Goal: Participate in discussion

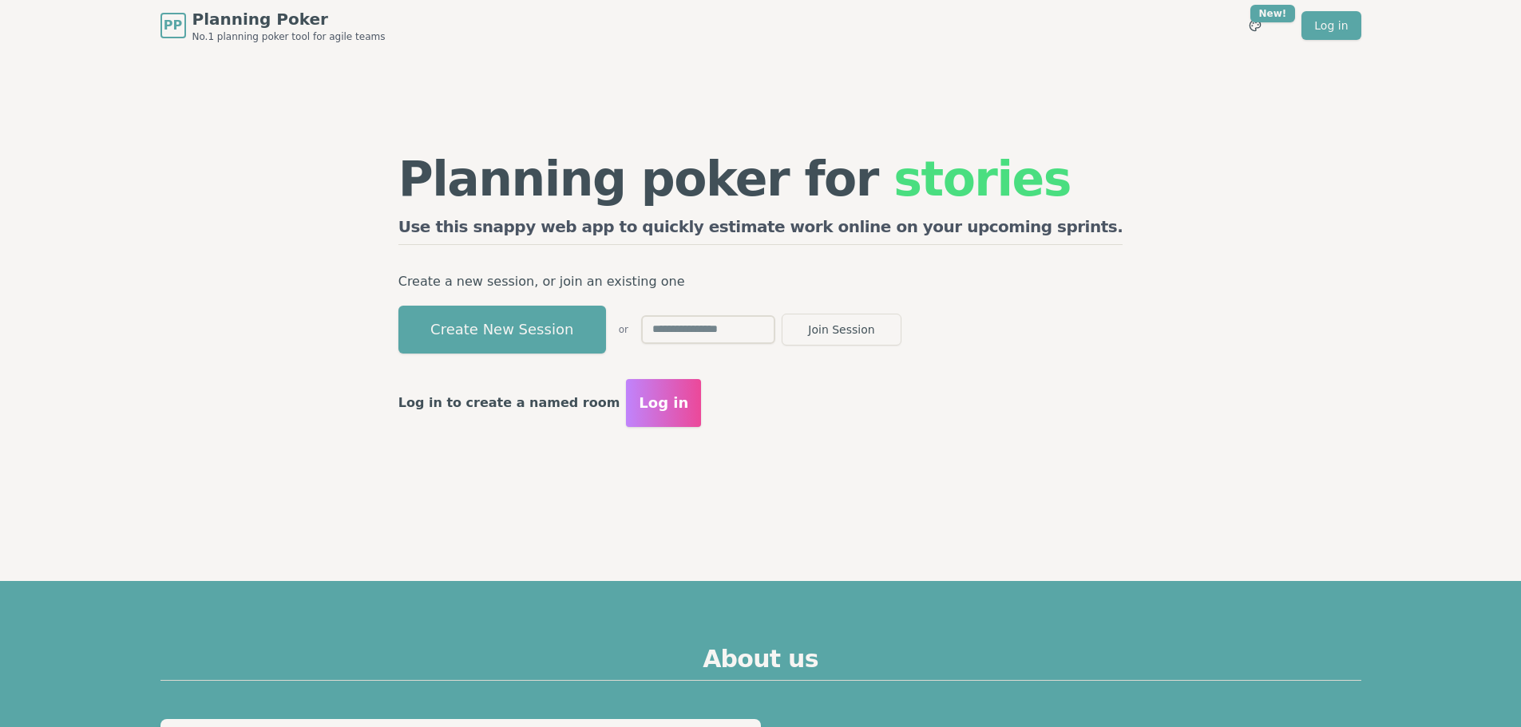
click at [757, 332] on input "text" at bounding box center [708, 329] width 134 height 29
click at [775, 331] on input "text" at bounding box center [708, 329] width 134 height 29
type input "****"
click at [901, 328] on button "Join Session" at bounding box center [842, 330] width 120 height 32
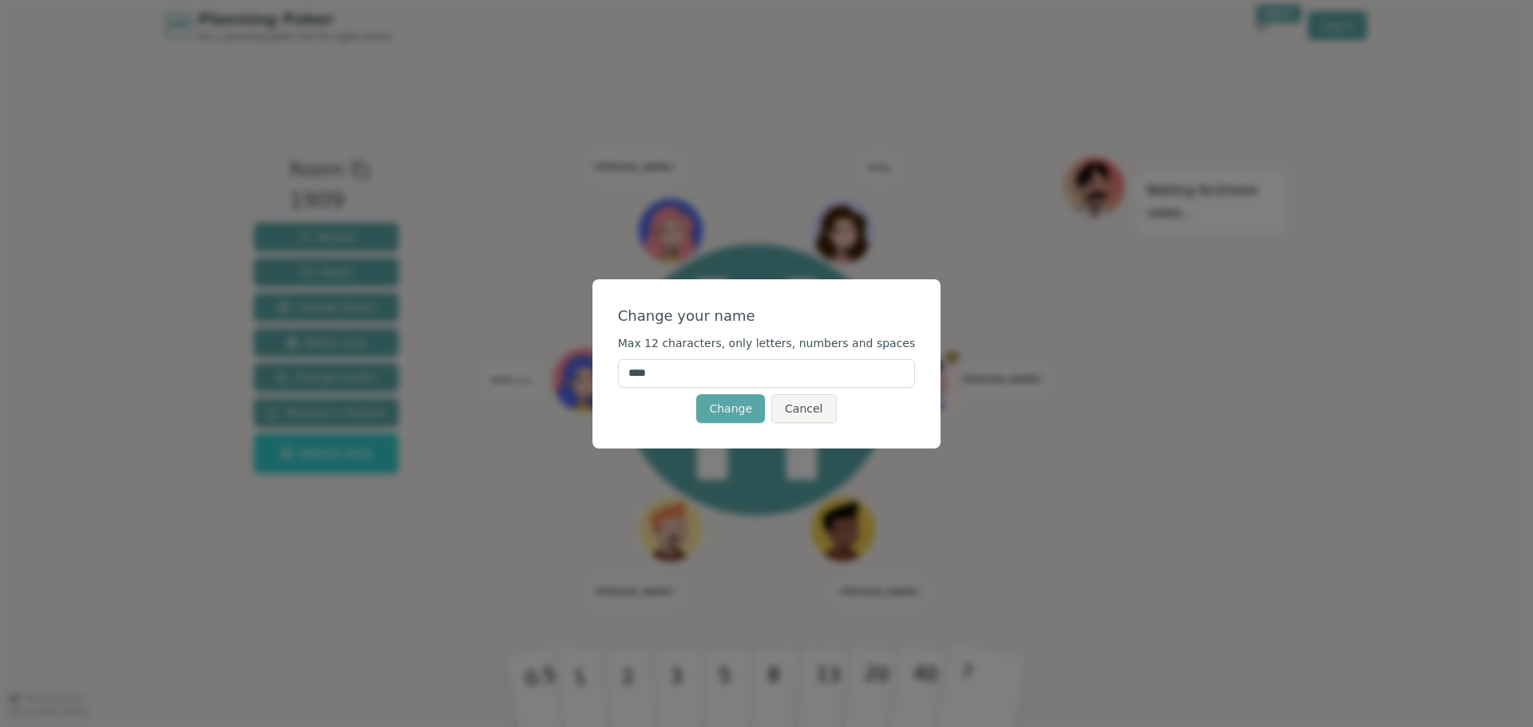
click at [729, 378] on input "****" at bounding box center [767, 373] width 298 height 29
click at [728, 378] on input "****" at bounding box center [767, 373] width 298 height 29
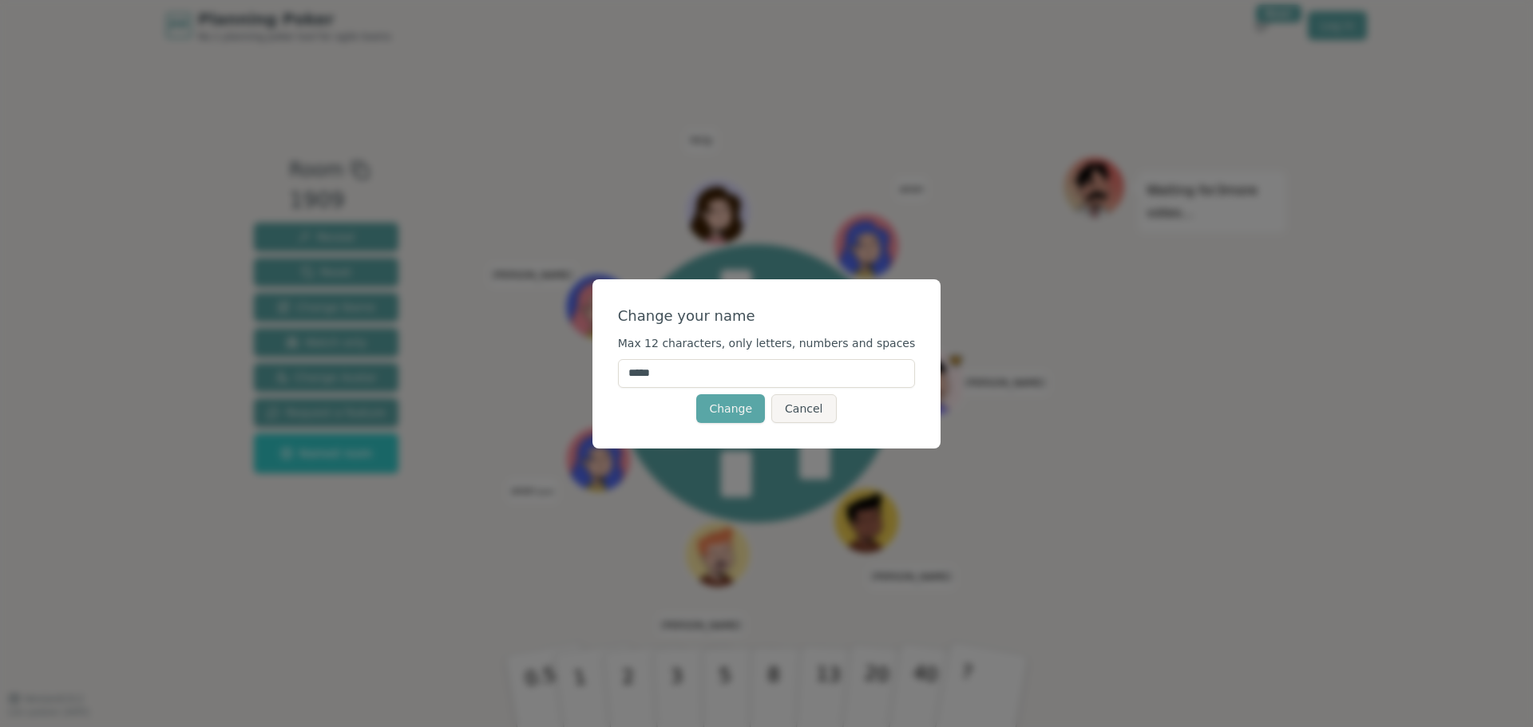
type input "******"
click button "Change" at bounding box center [730, 408] width 69 height 29
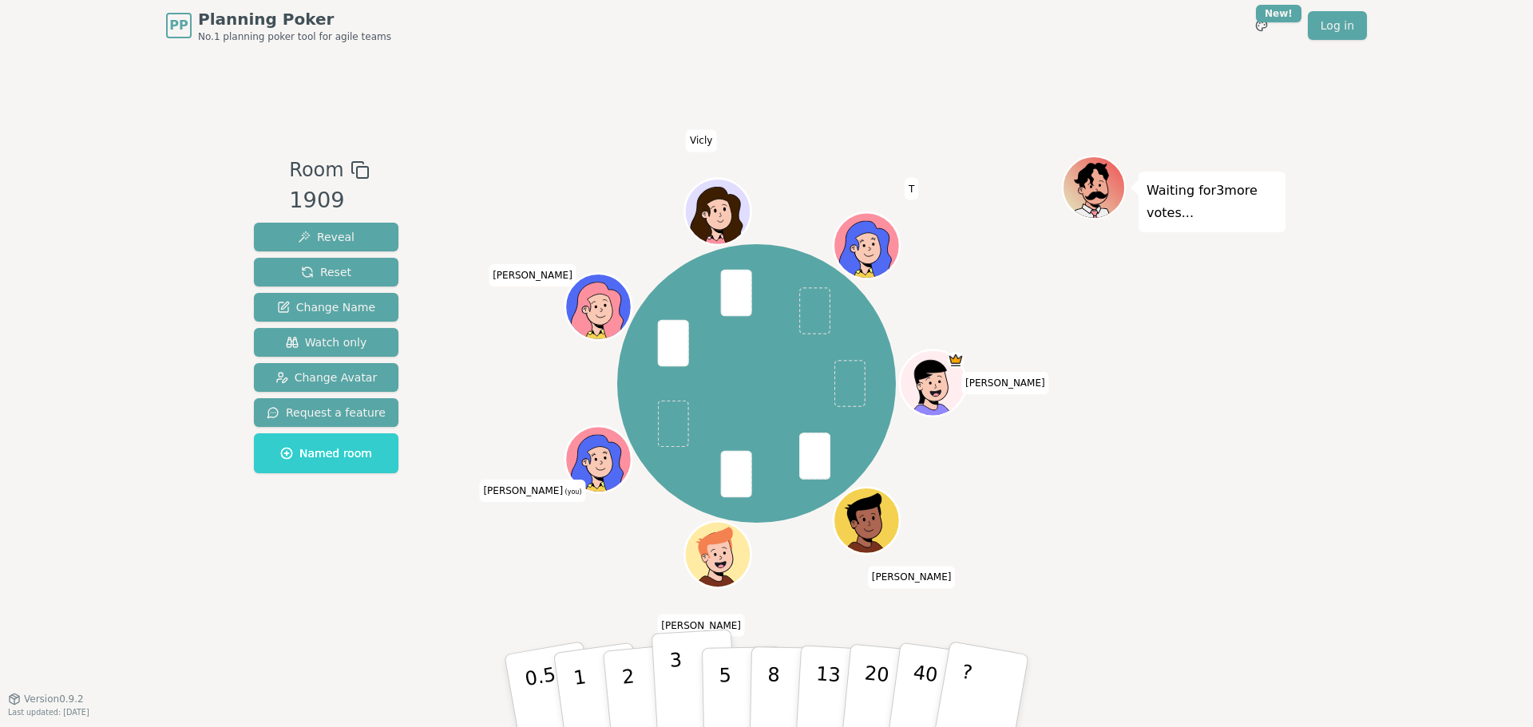
click at [683, 696] on button "3" at bounding box center [695, 691] width 87 height 125
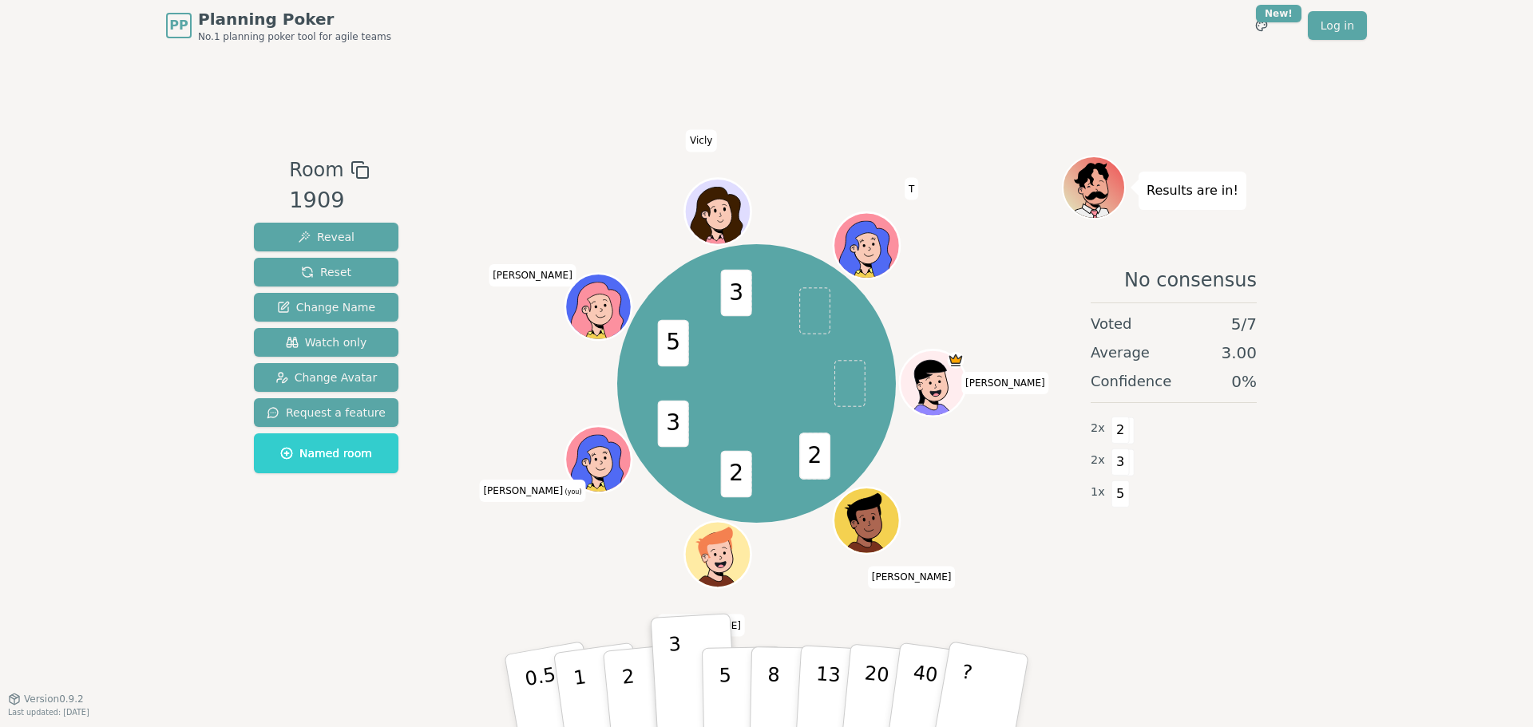
click at [592, 465] on icon at bounding box center [601, 470] width 32 height 11
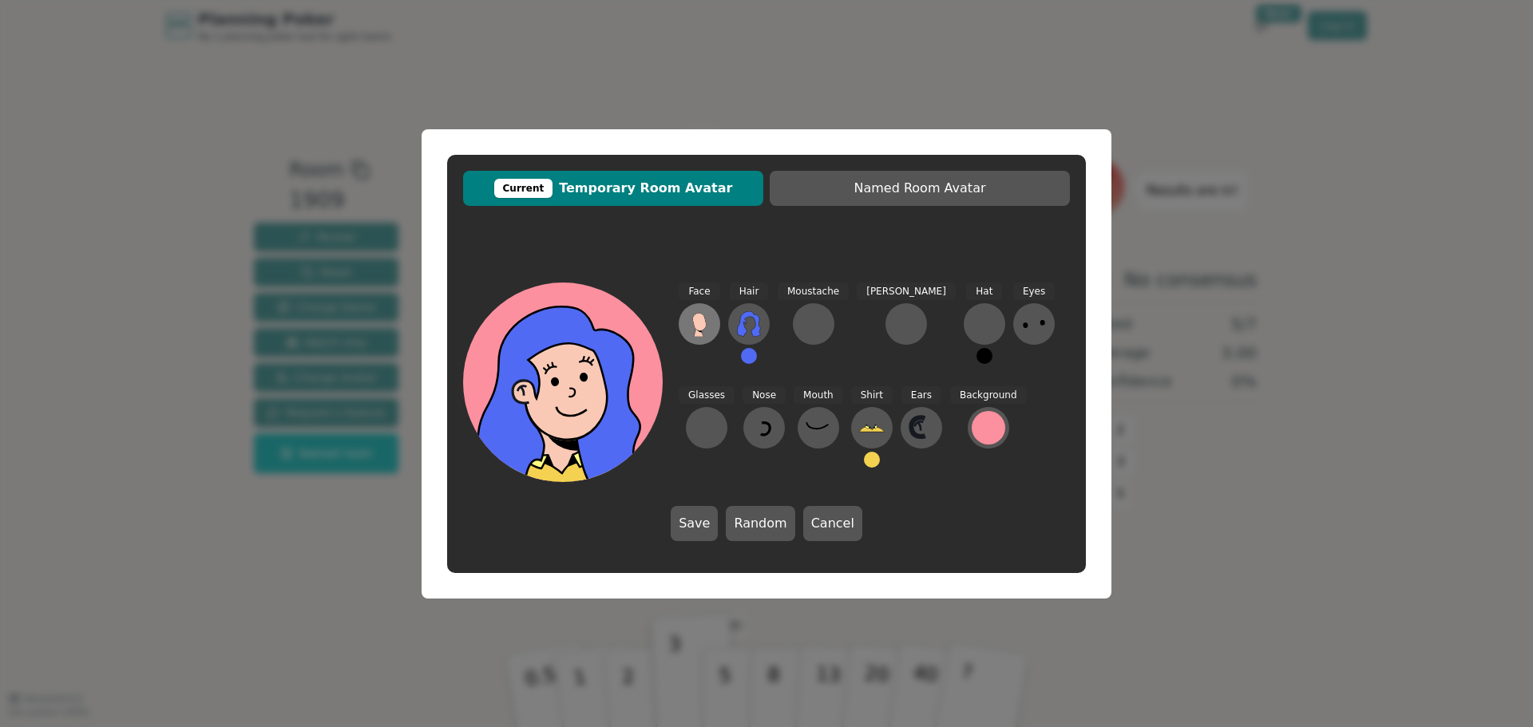
click at [695, 322] on icon at bounding box center [699, 322] width 14 height 18
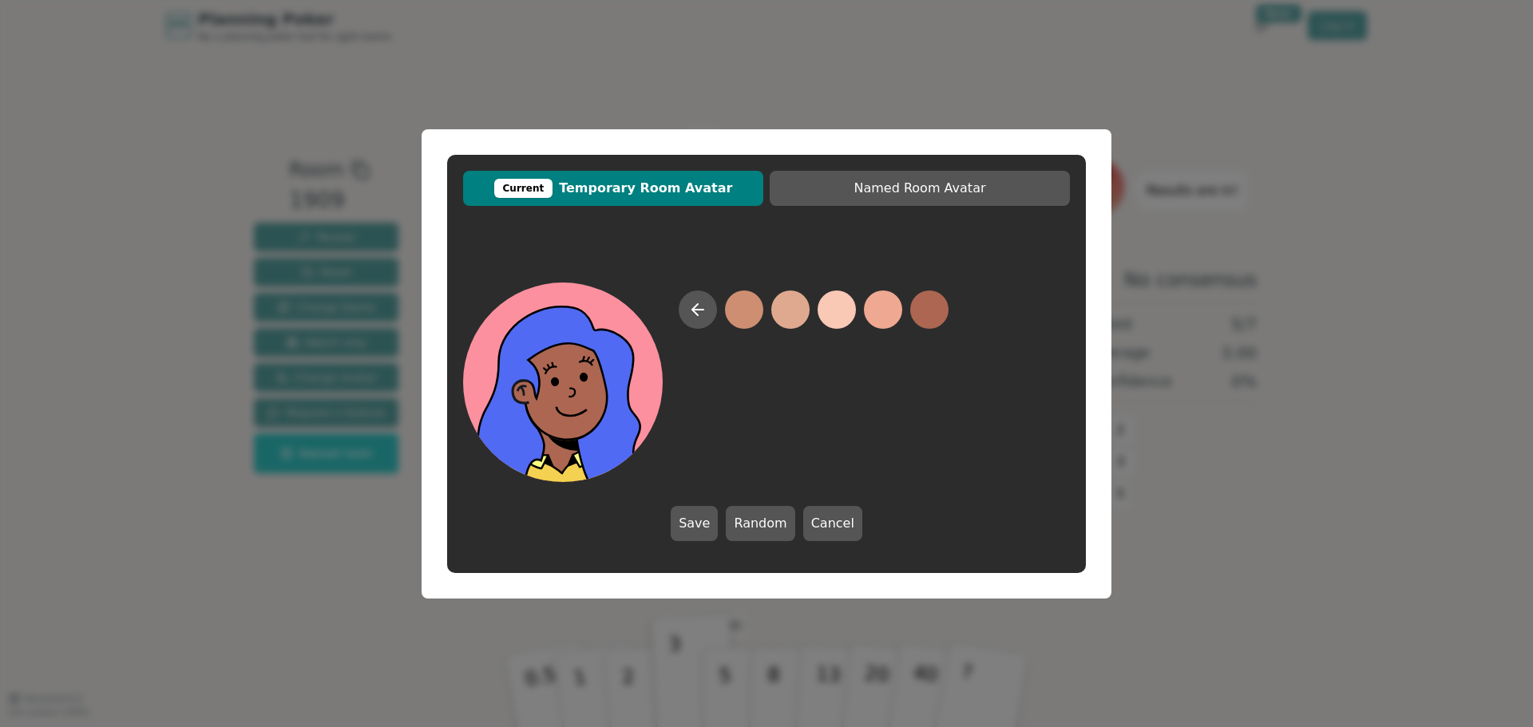
click at [921, 313] on button at bounding box center [929, 310] width 38 height 38
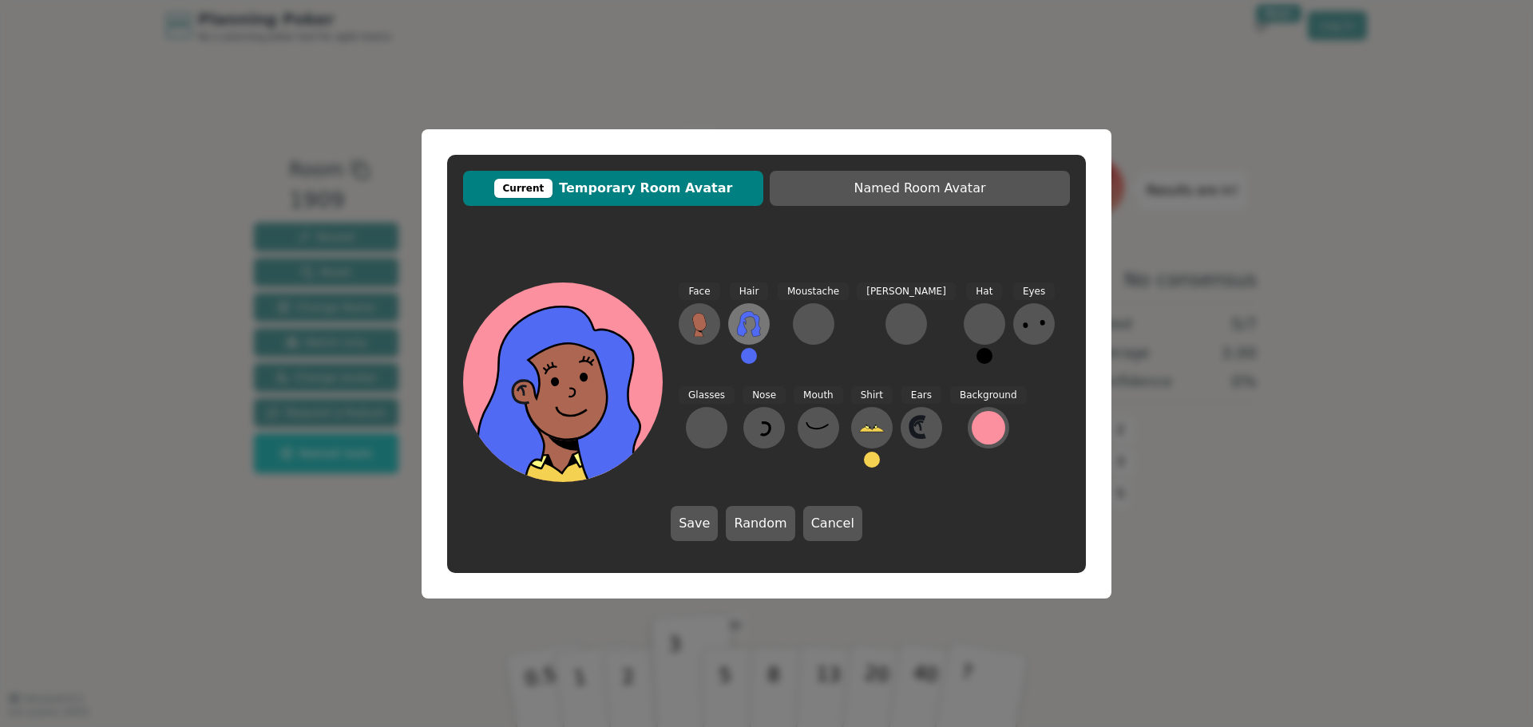
click at [742, 321] on icon at bounding box center [748, 324] width 23 height 26
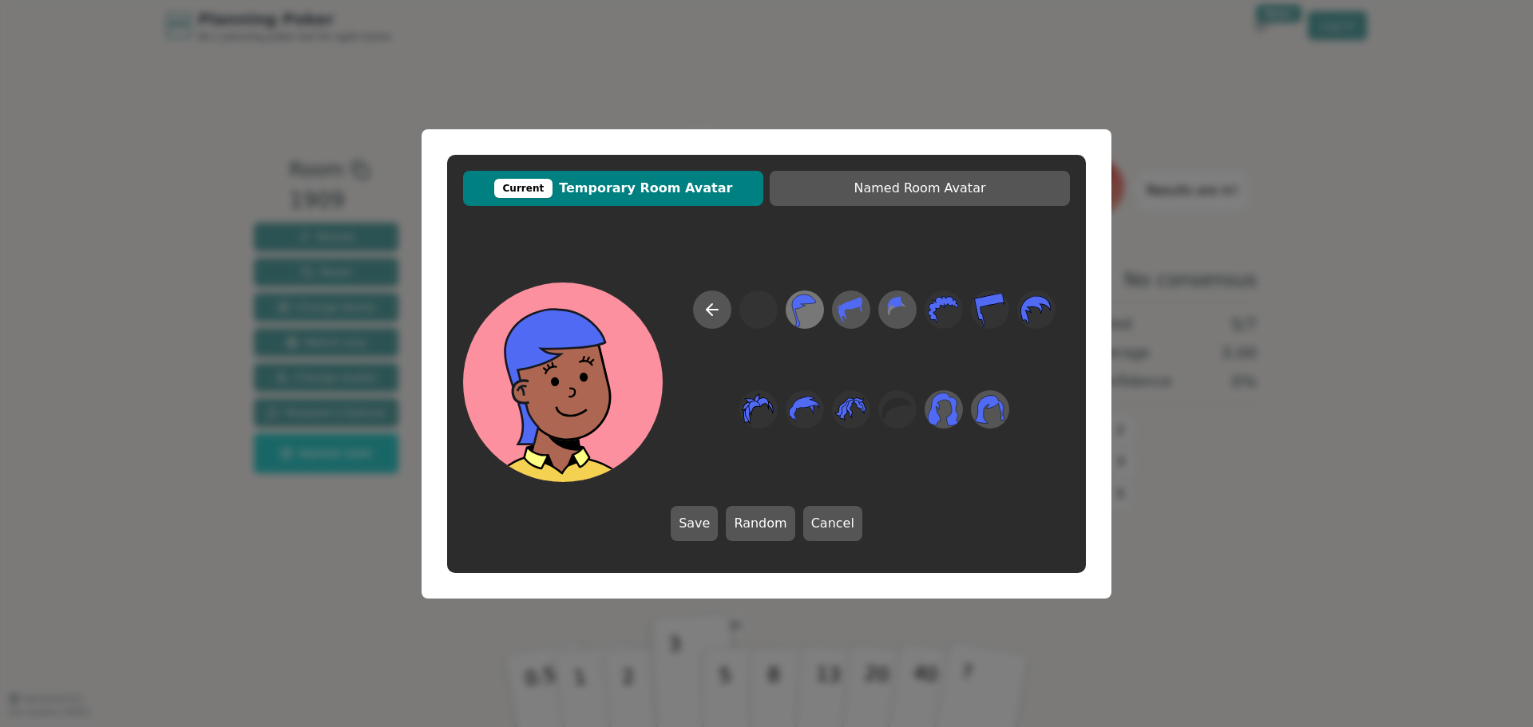
click at [806, 313] on icon at bounding box center [804, 309] width 31 height 36
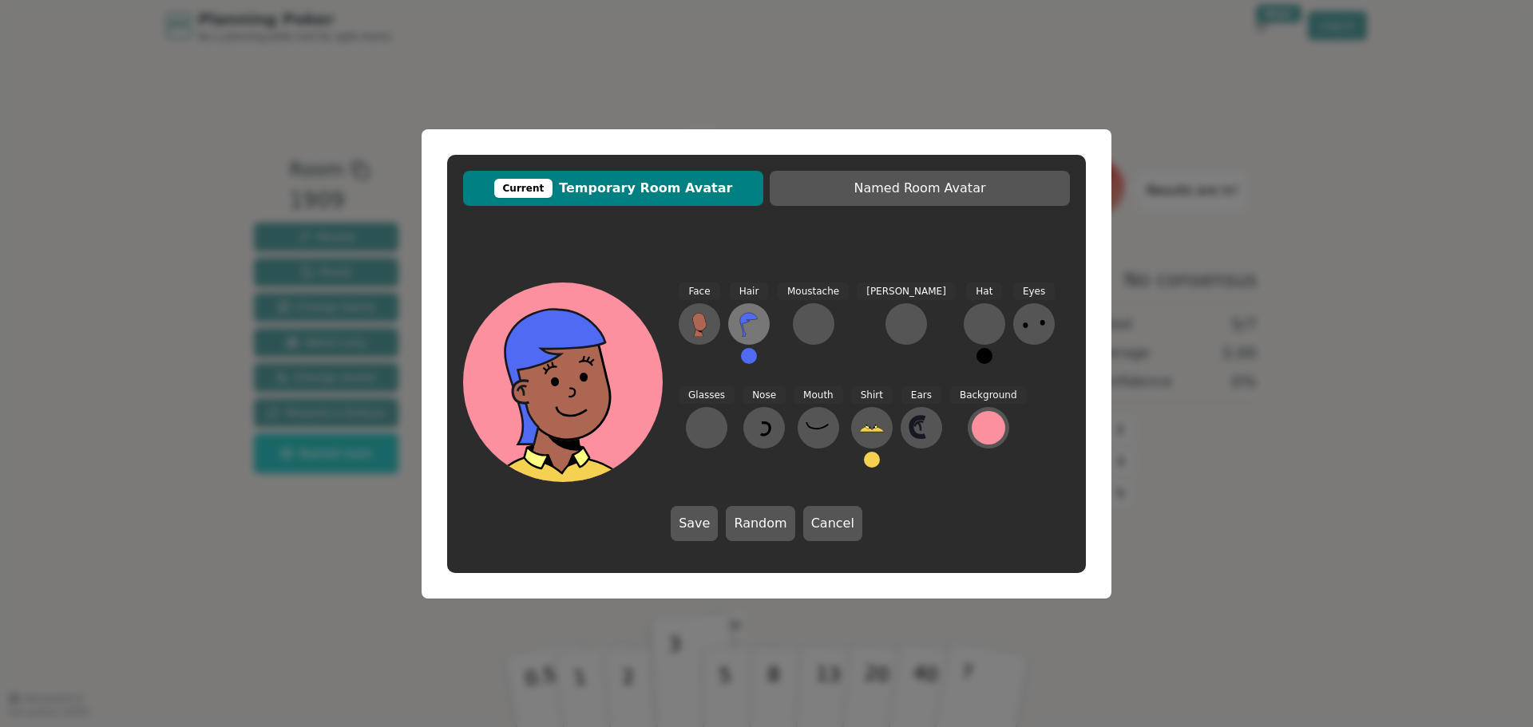
click at [749, 319] on icon at bounding box center [749, 325] width 18 height 24
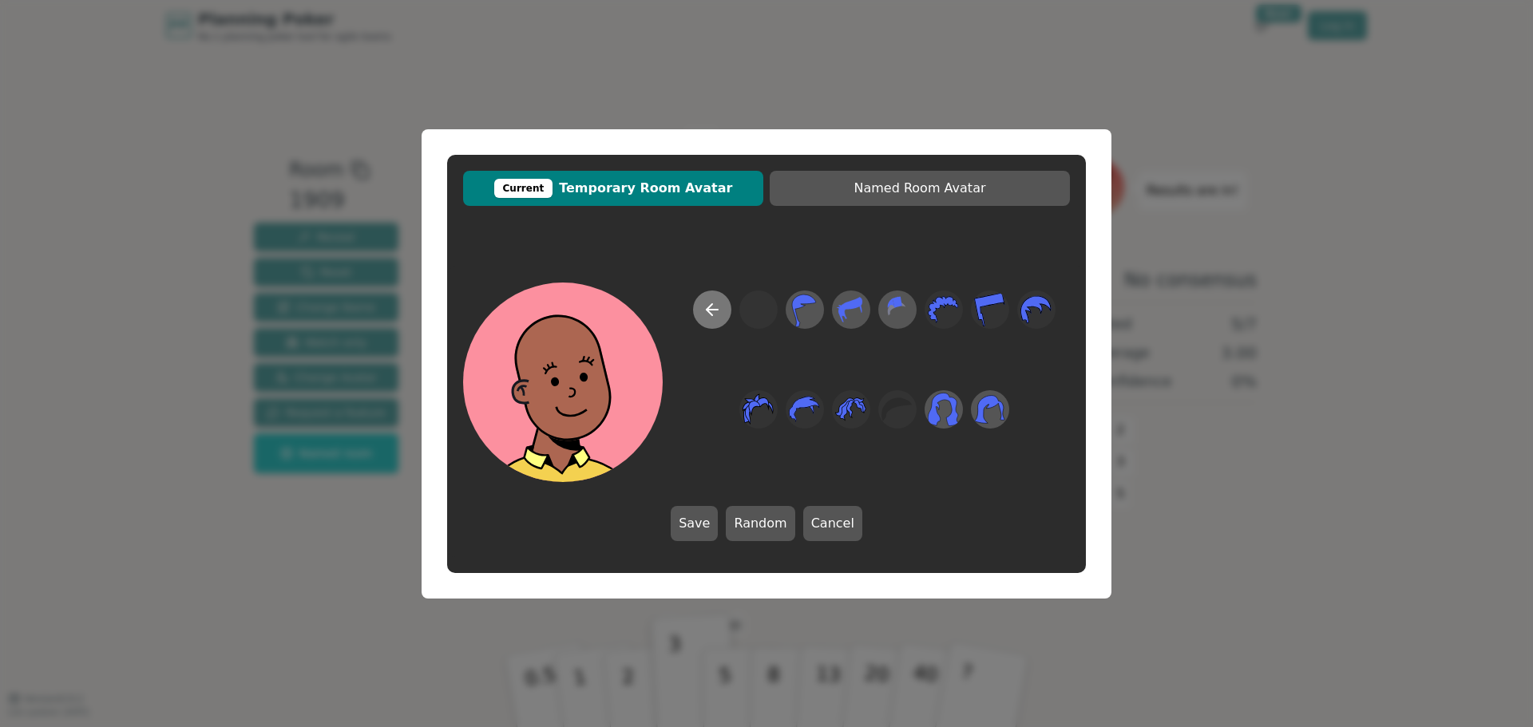
click at [711, 317] on icon at bounding box center [712, 309] width 19 height 19
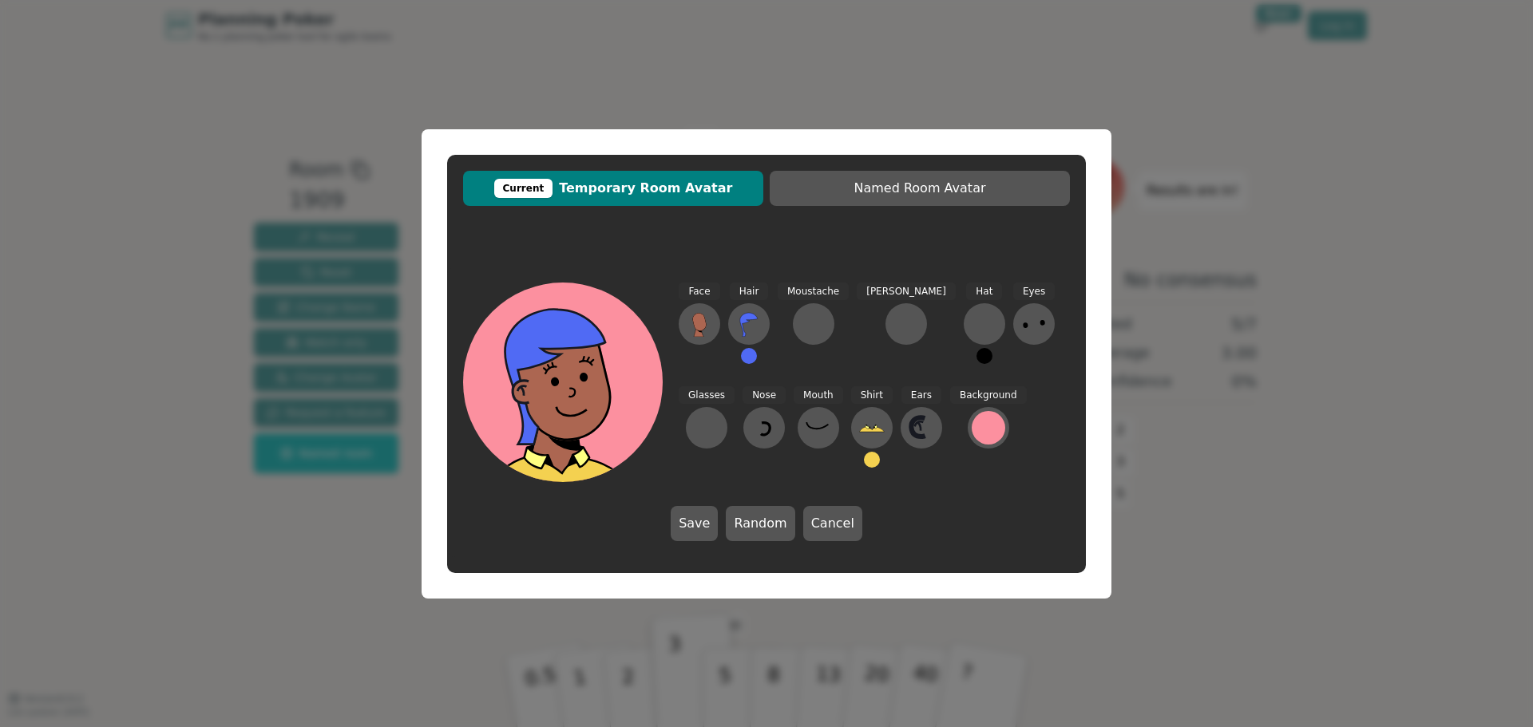
click at [747, 362] on button at bounding box center [749, 356] width 16 height 16
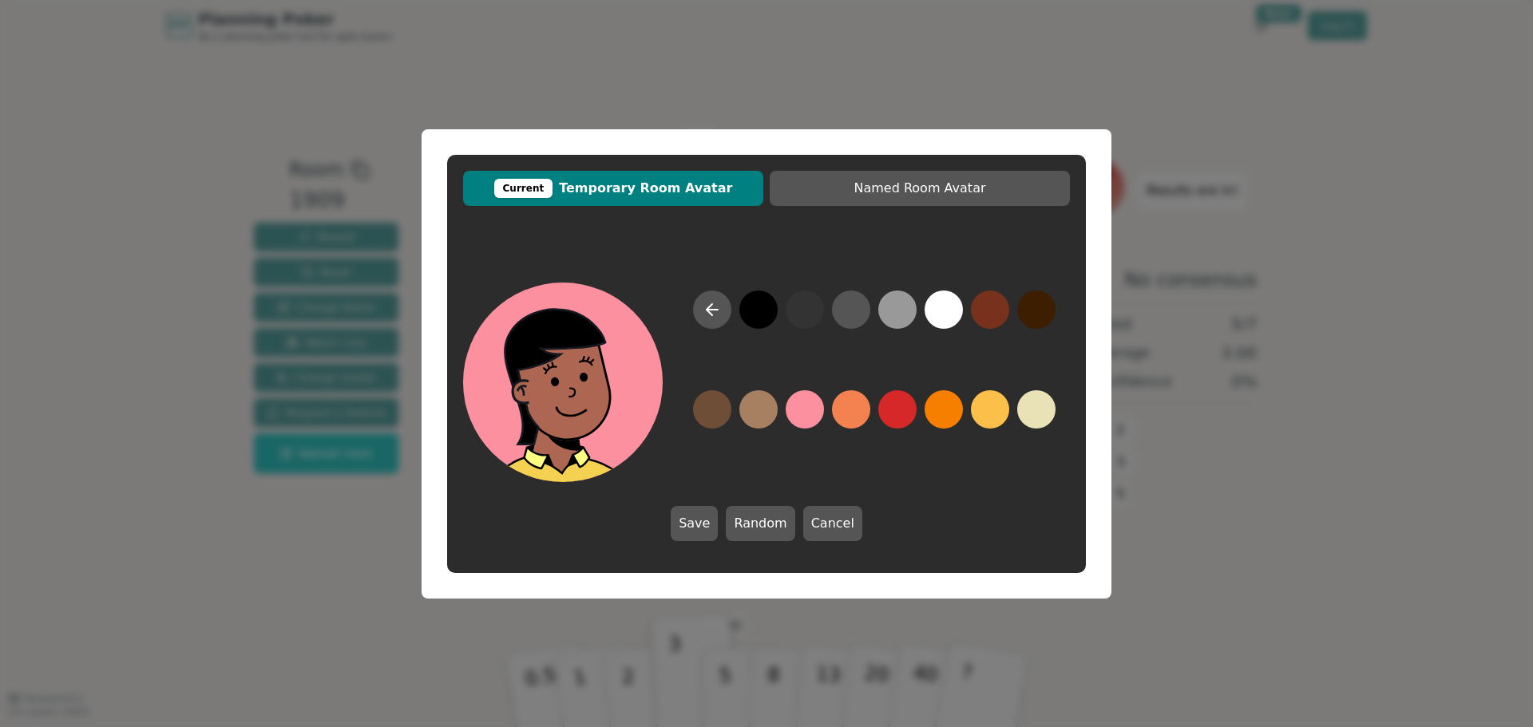
click at [755, 308] on button at bounding box center [758, 310] width 38 height 38
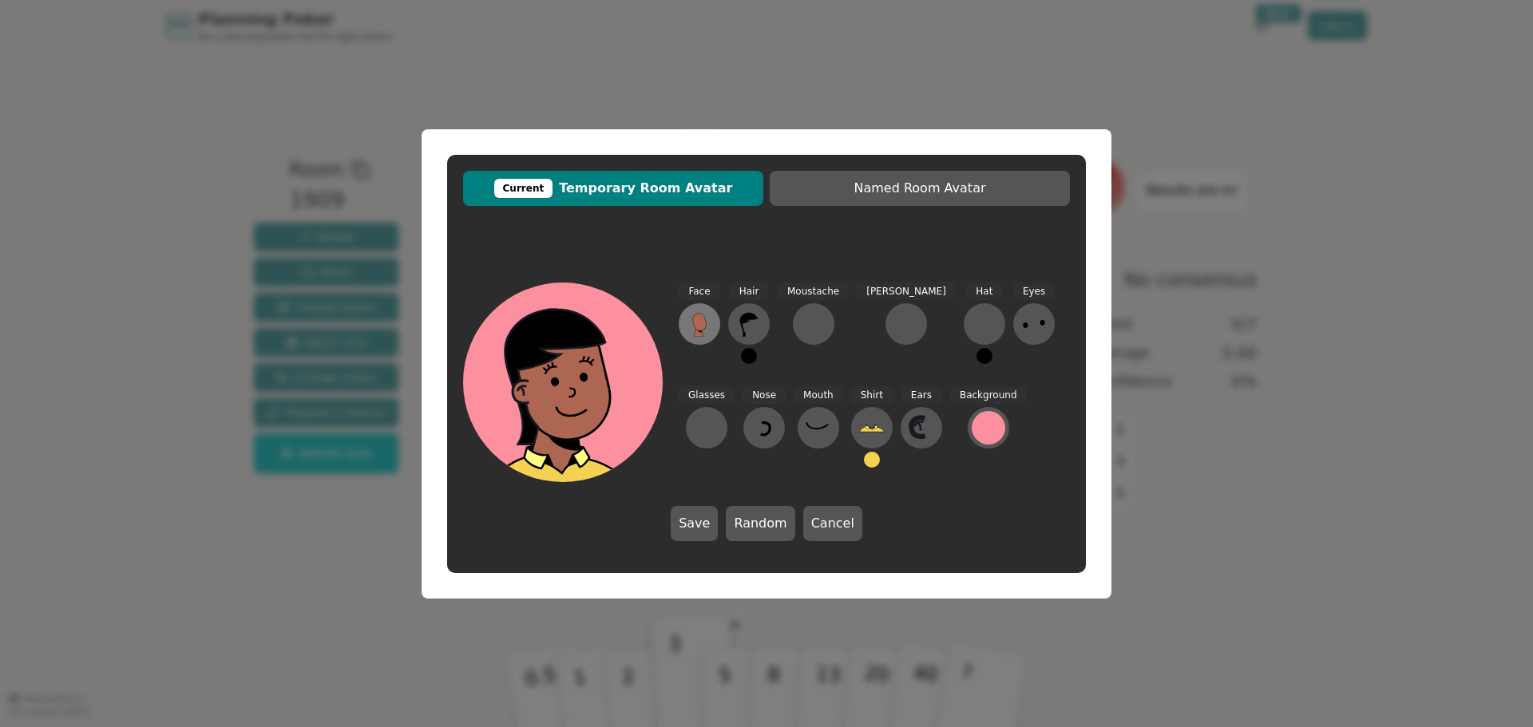
click at [703, 322] on icon at bounding box center [699, 322] width 14 height 18
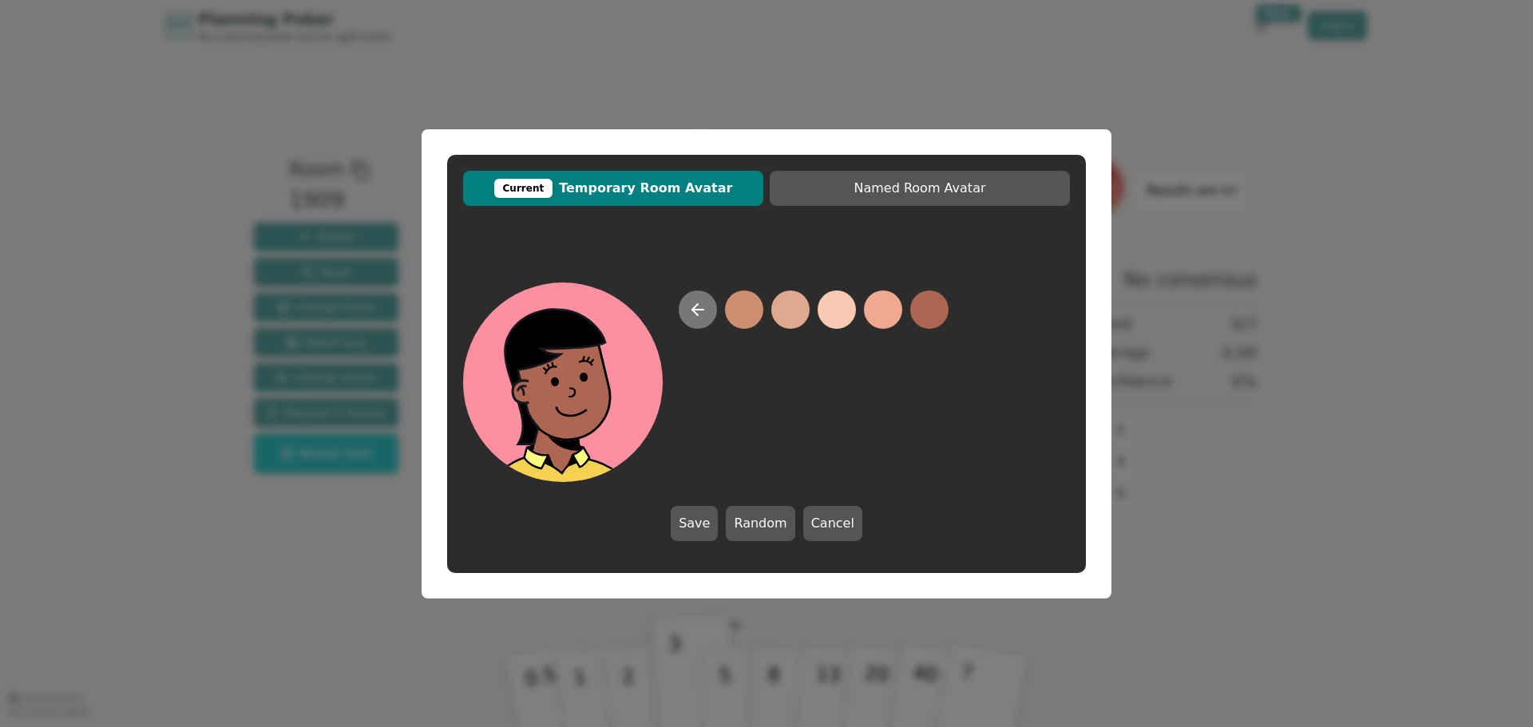
click at [703, 319] on icon at bounding box center [697, 309] width 19 height 19
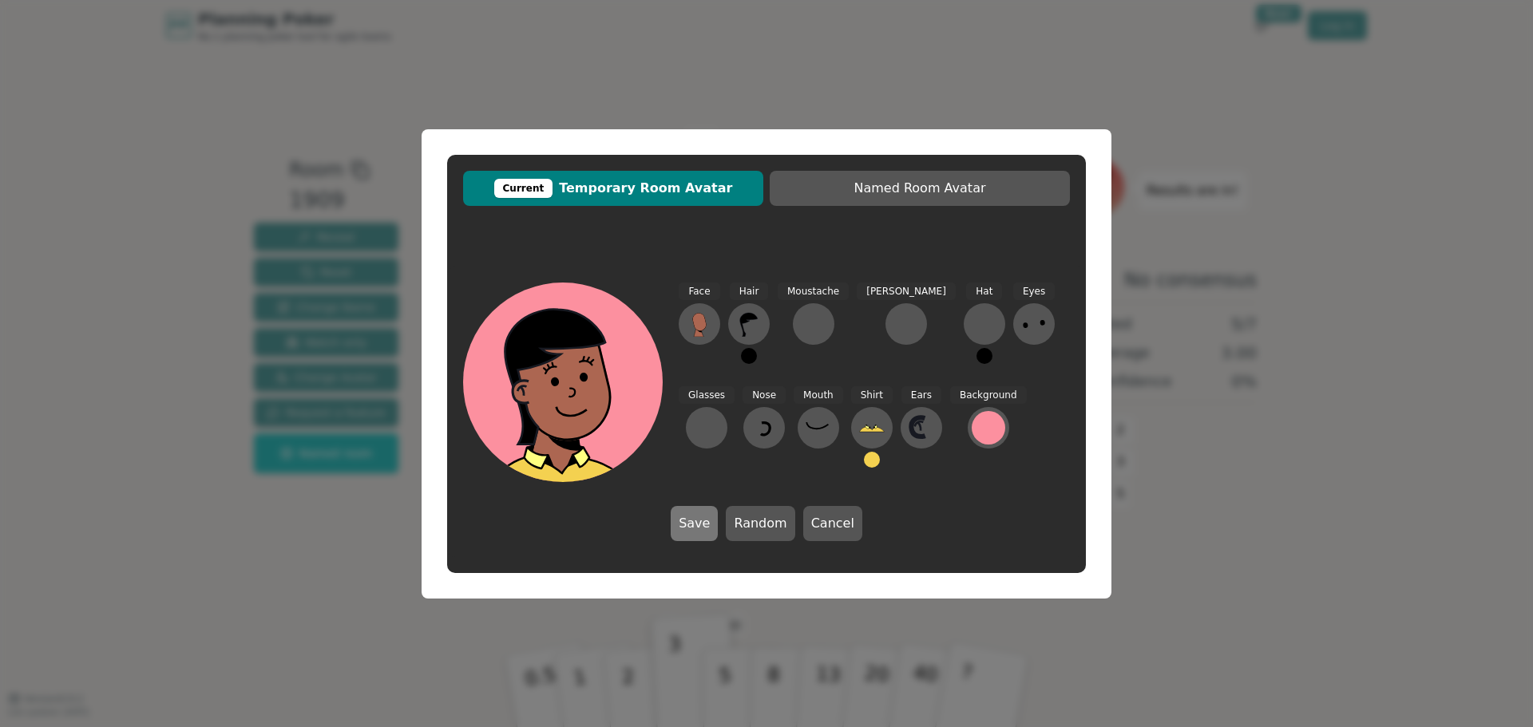
click at [695, 529] on button "Save" at bounding box center [694, 523] width 47 height 35
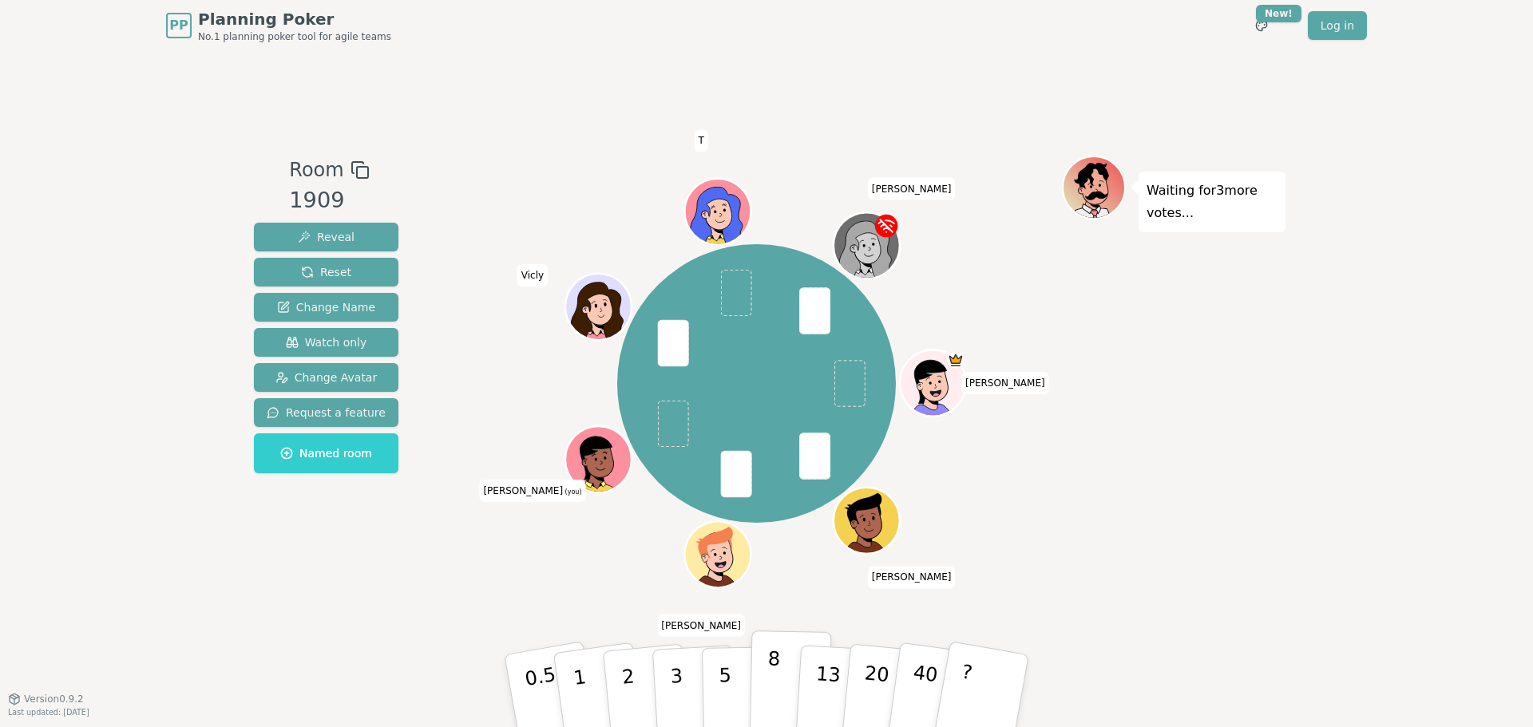
click at [770, 690] on p "8" at bounding box center [774, 691] width 14 height 86
